Goal: Transaction & Acquisition: Purchase product/service

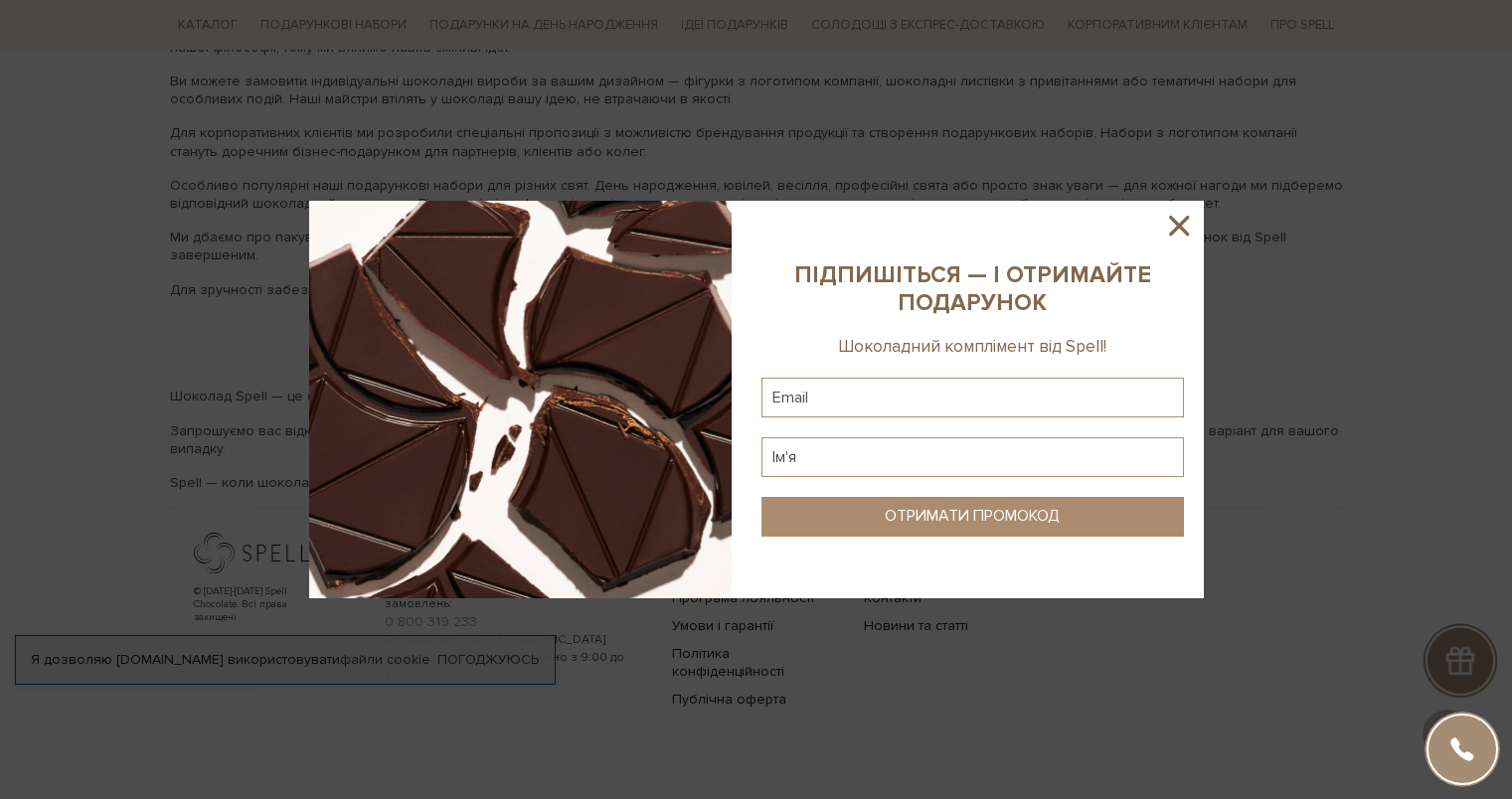
scroll to position [3258, 0]
click at [1193, 225] on icon at bounding box center [1178, 226] width 34 height 34
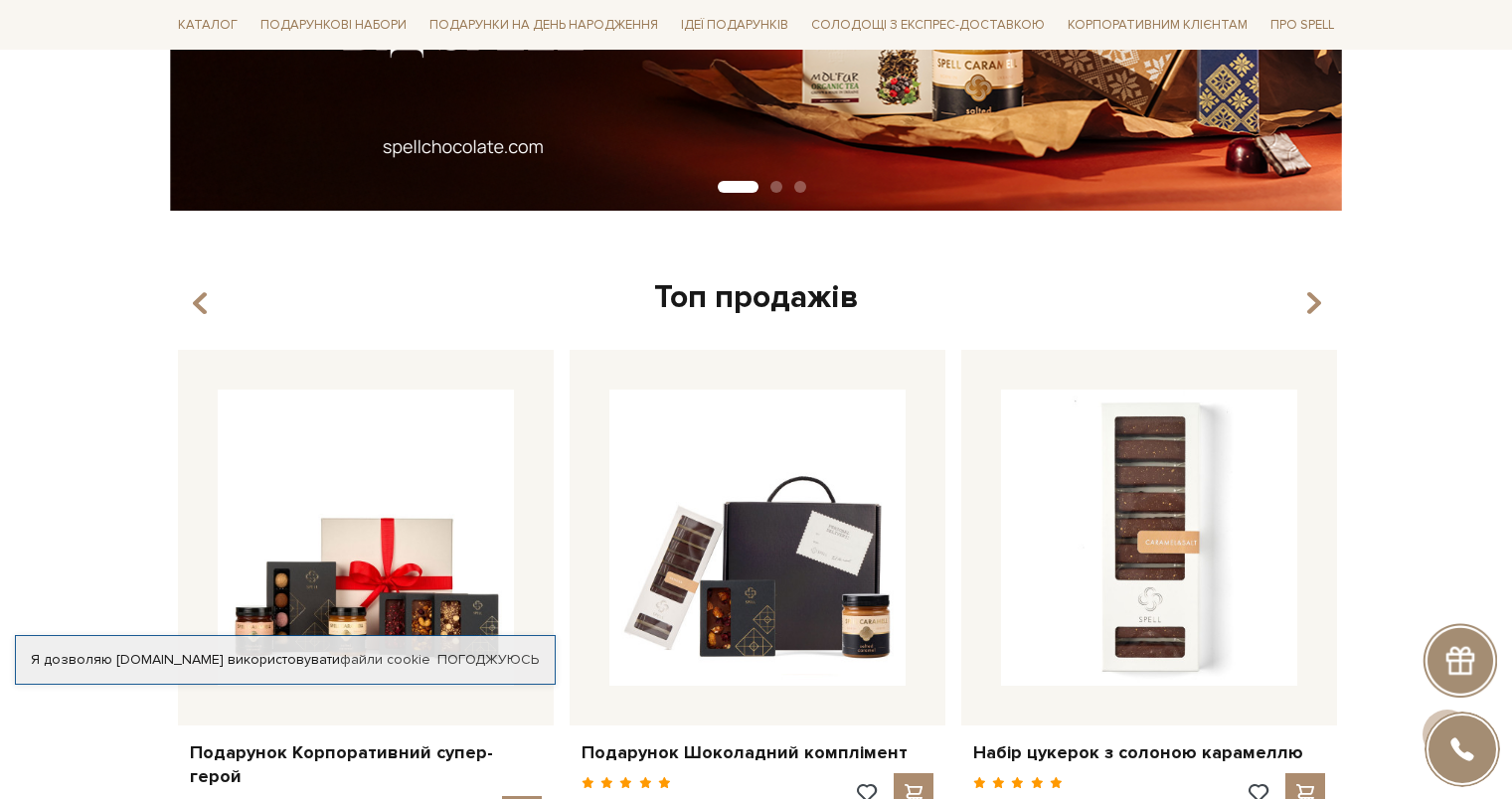
scroll to position [0, 0]
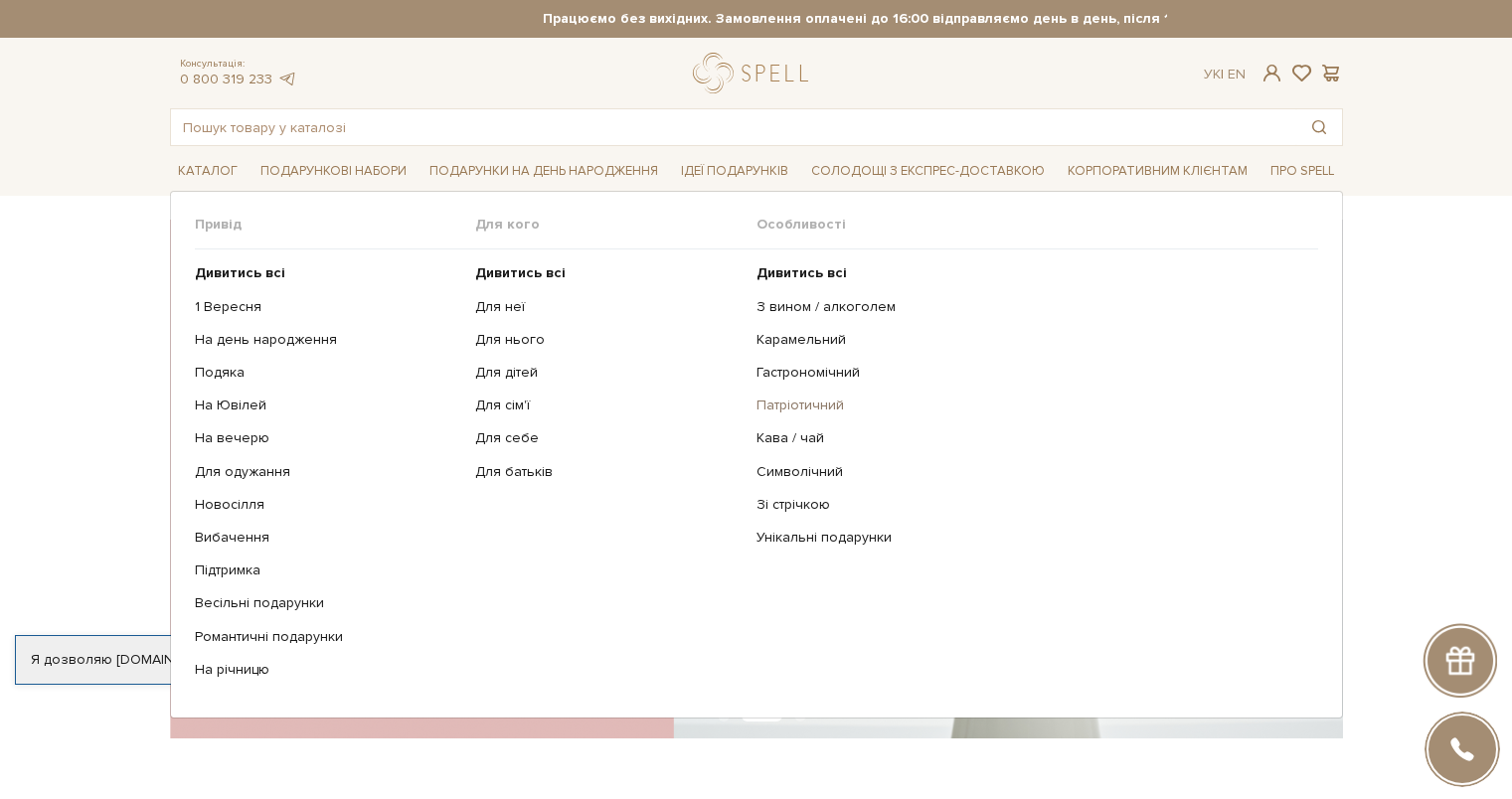
click at [801, 397] on link "Патріотичний" at bounding box center [1029, 405] width 547 height 18
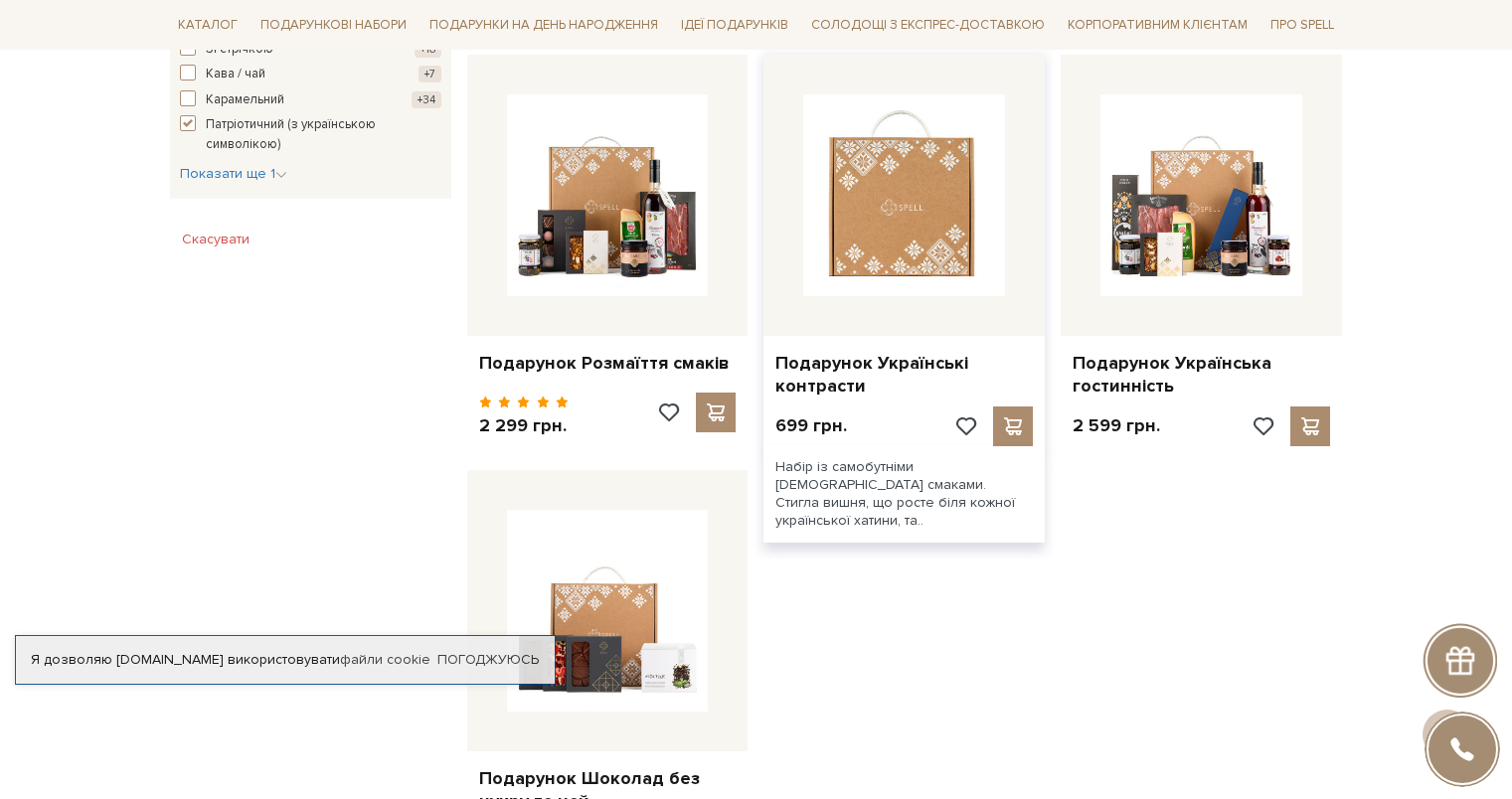
scroll to position [977, 0]
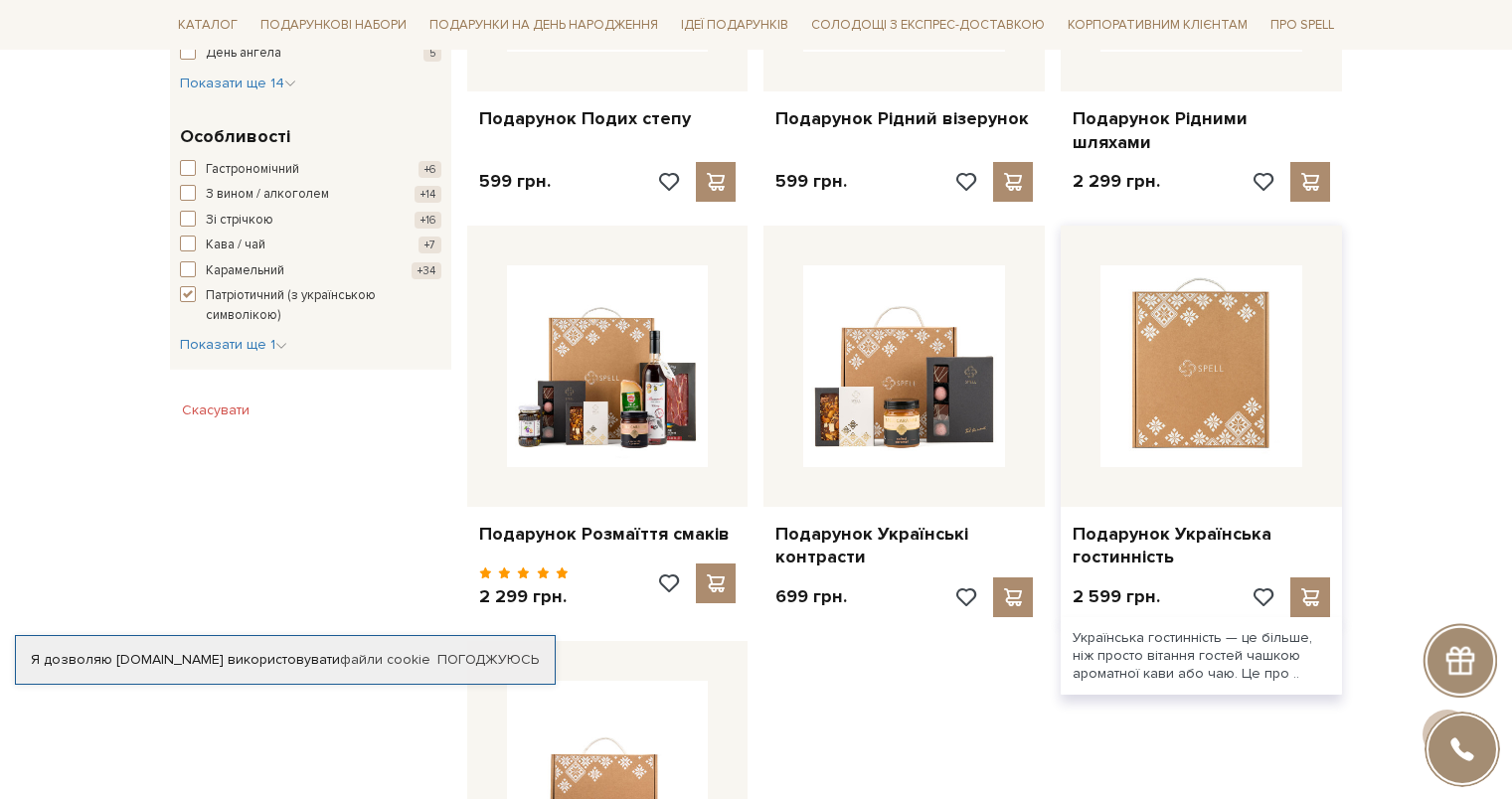
click at [1211, 351] on img at bounding box center [1201, 366] width 202 height 202
